Goal: Information Seeking & Learning: Learn about a topic

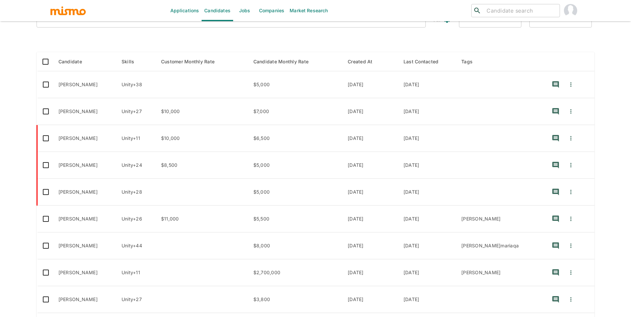
scroll to position [93, 0]
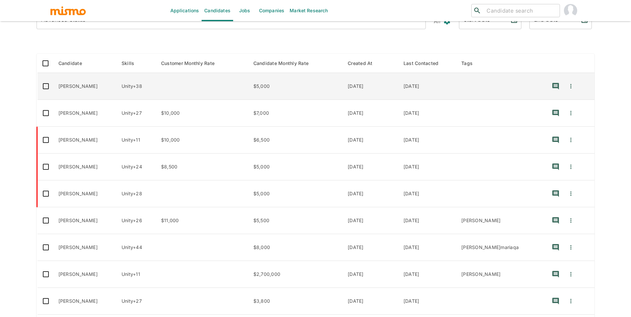
click at [91, 92] on td "García Leandro" at bounding box center [84, 86] width 63 height 27
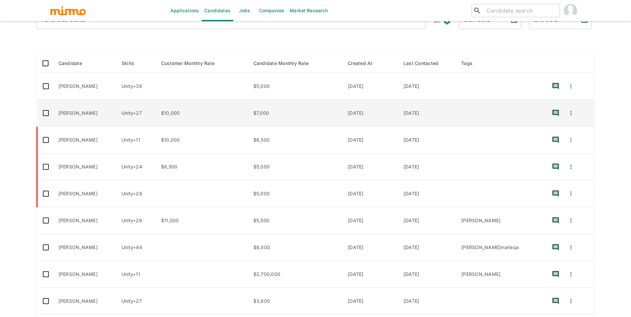
click at [105, 113] on td "Tiago Viger Ortiz" at bounding box center [84, 113] width 63 height 27
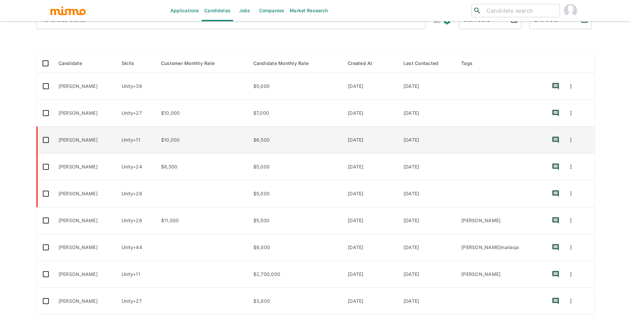
click at [111, 143] on td "Victor Da Luz" at bounding box center [84, 140] width 63 height 27
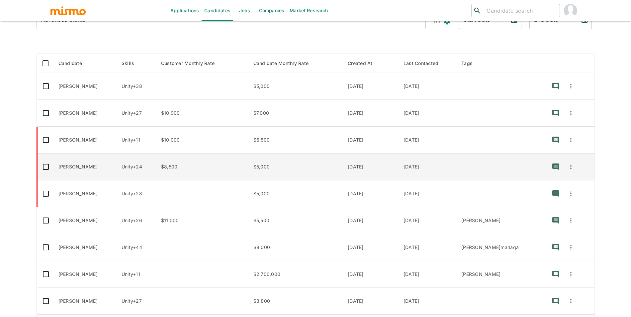
click at [101, 172] on td "Manuel Torrez Vado" at bounding box center [84, 167] width 63 height 27
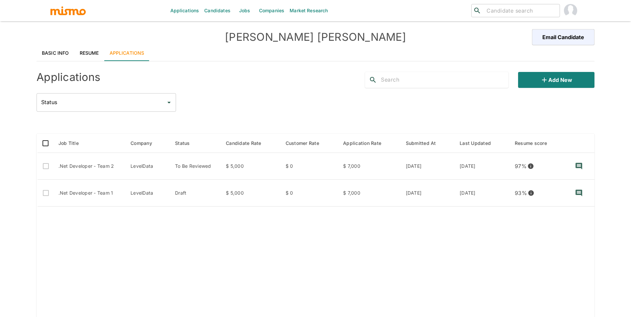
drag, startPoint x: 84, startPoint y: 38, endPoint x: 87, endPoint y: 42, distance: 5.2
click at [84, 39] on div "[PERSON_NAME] Email Candidate" at bounding box center [316, 37] width 558 height 16
click at [87, 42] on div "[PERSON_NAME] Email Candidate" at bounding box center [316, 37] width 558 height 16
click at [88, 49] on link "Resume" at bounding box center [89, 53] width 30 height 16
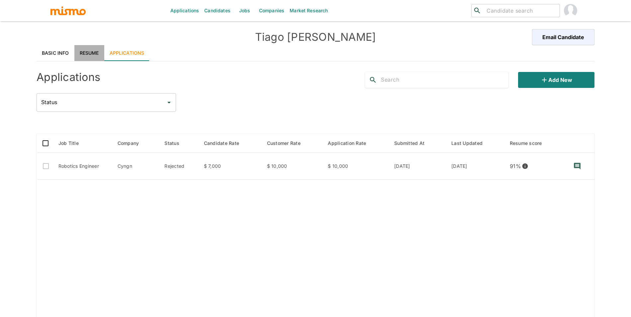
click at [87, 55] on link "Resume" at bounding box center [89, 53] width 30 height 16
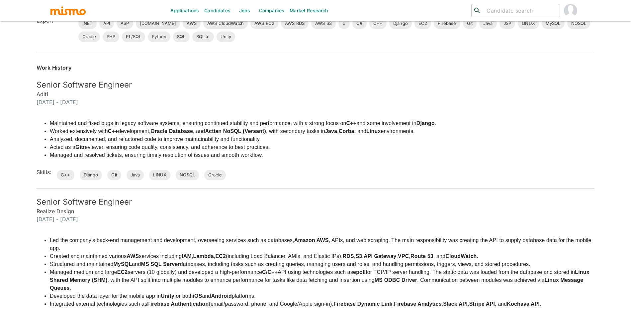
scroll to position [202, 0]
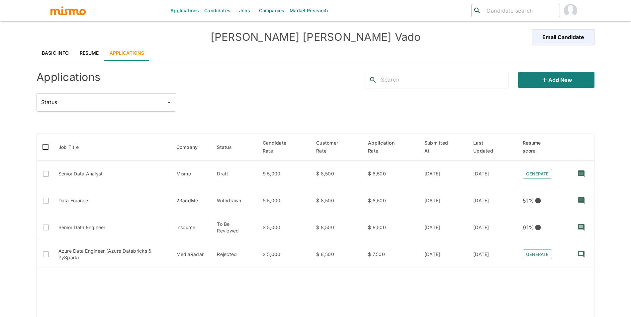
click at [90, 57] on link "Resume" at bounding box center [89, 53] width 30 height 16
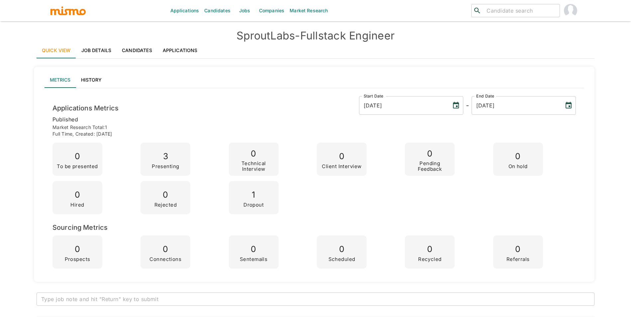
scroll to position [863, 0]
